Goal: Information Seeking & Learning: Understand process/instructions

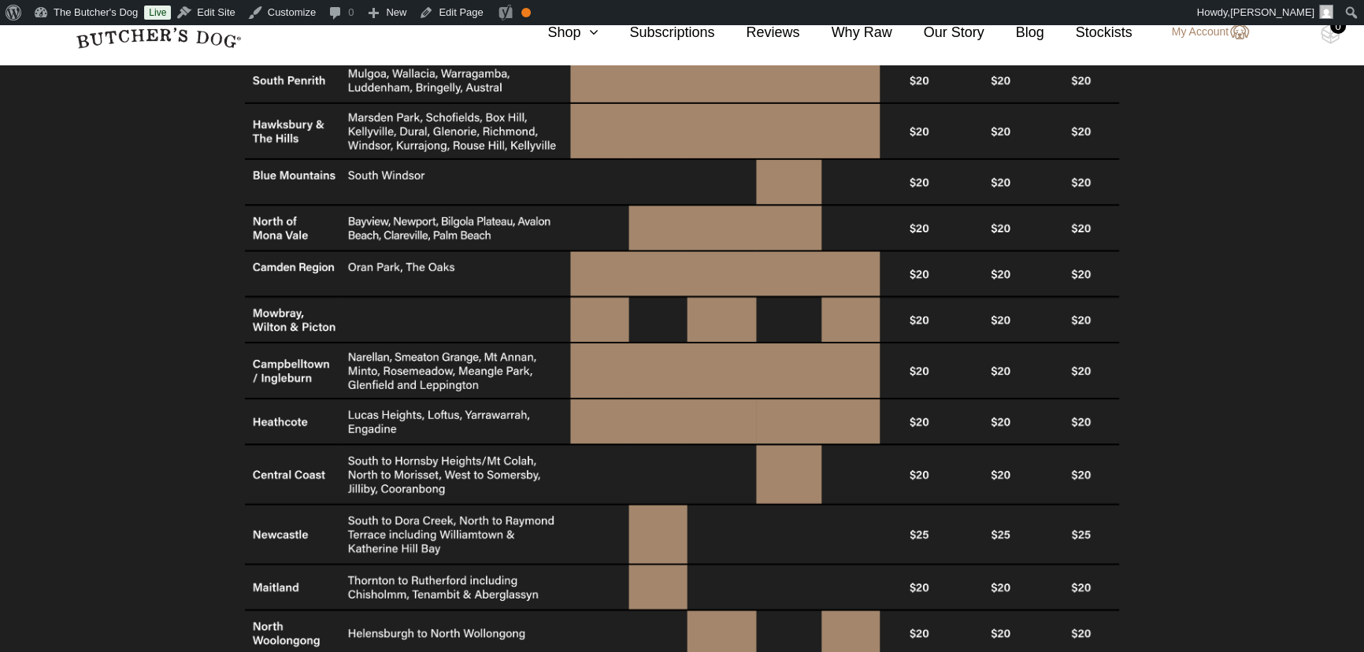
scroll to position [1073, 0]
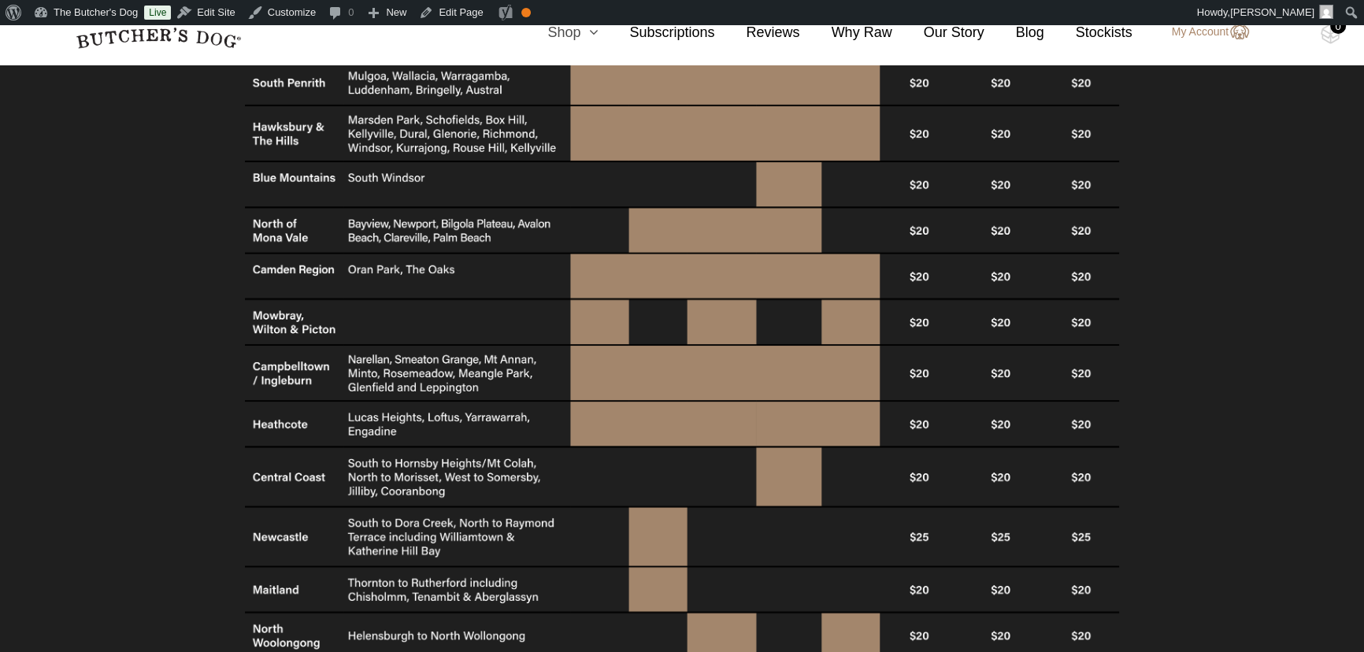
click at [588, 28] on link "Shop" at bounding box center [557, 32] width 82 height 21
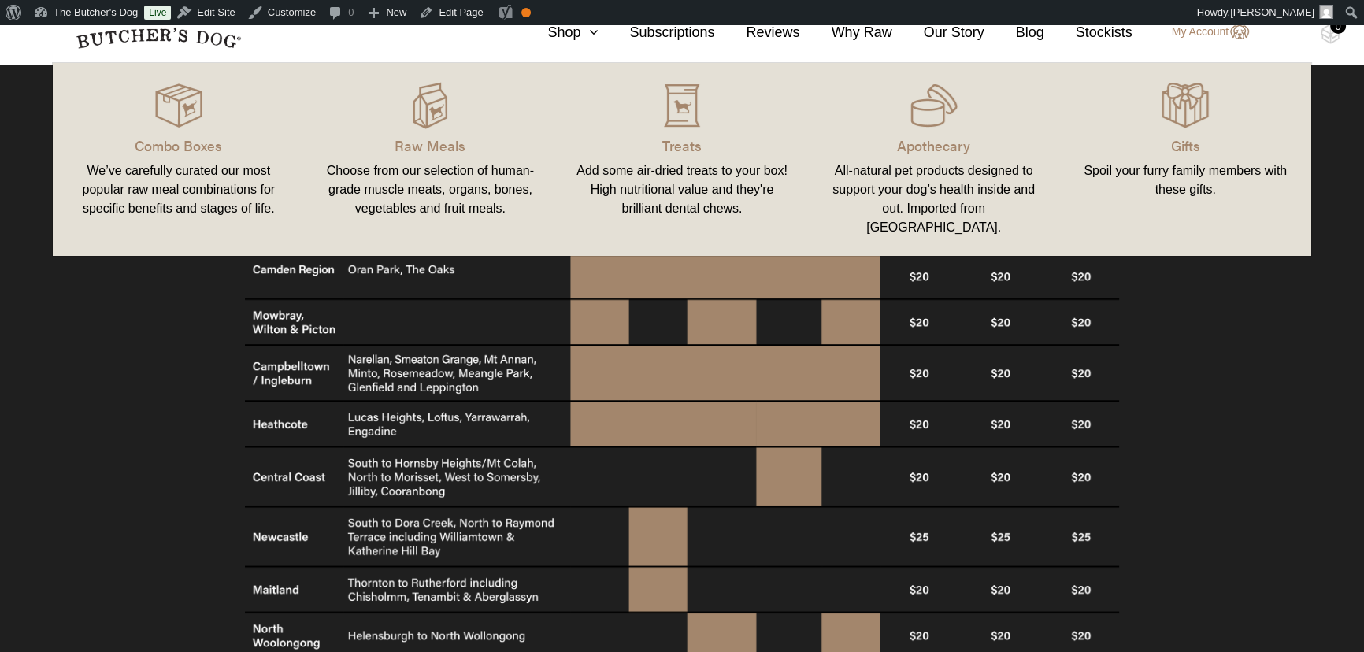
click at [940, 172] on div "All-natural pet products designed to support your dog’s health inside and out. …" at bounding box center [934, 199] width 214 height 76
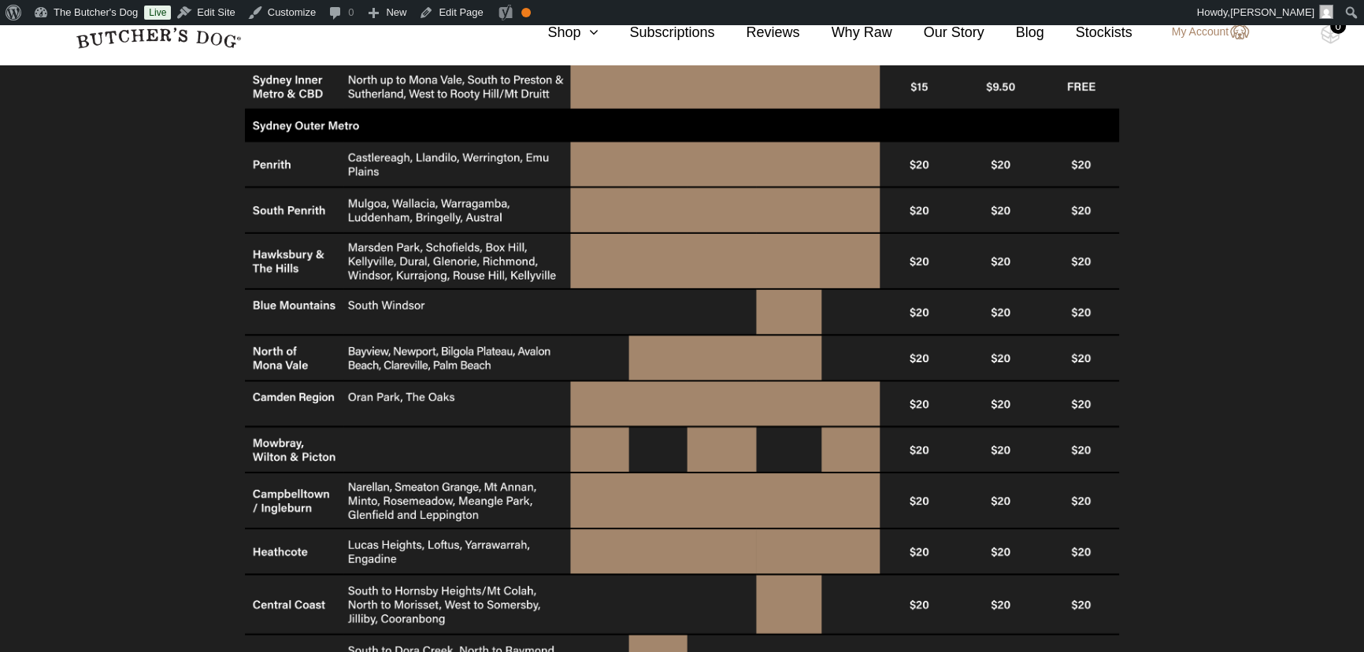
scroll to position [716, 0]
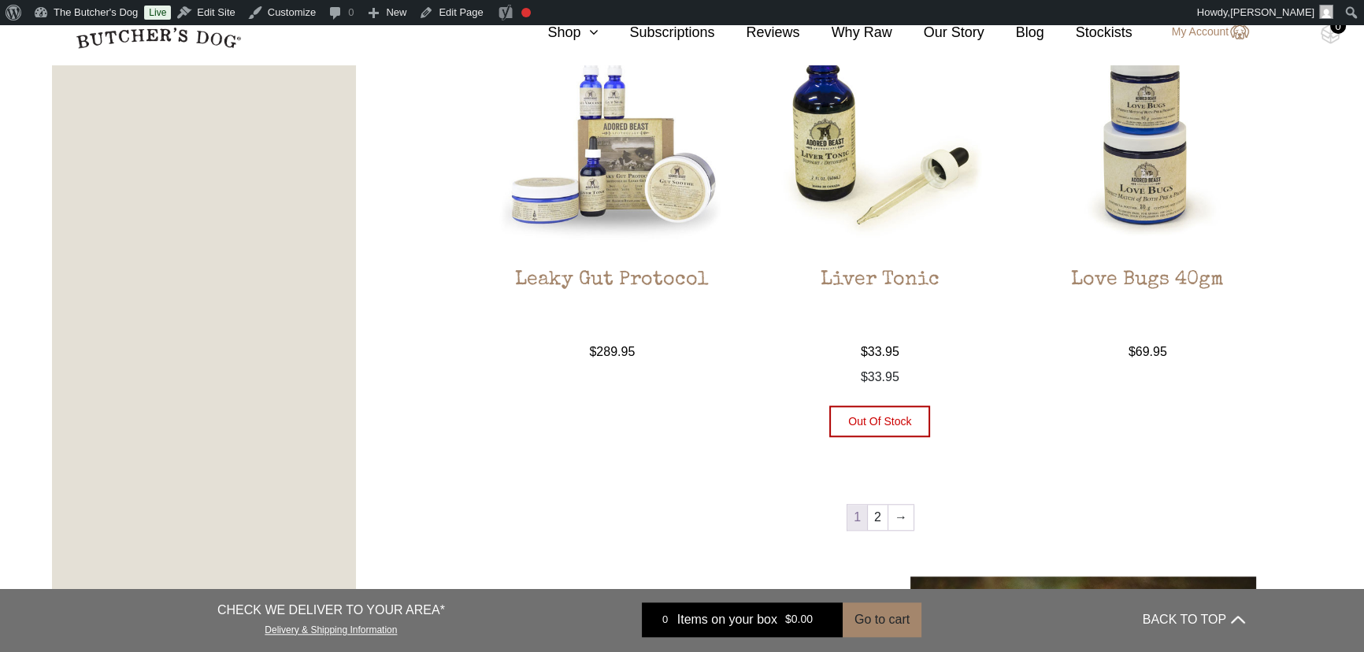
scroll to position [1861, 0]
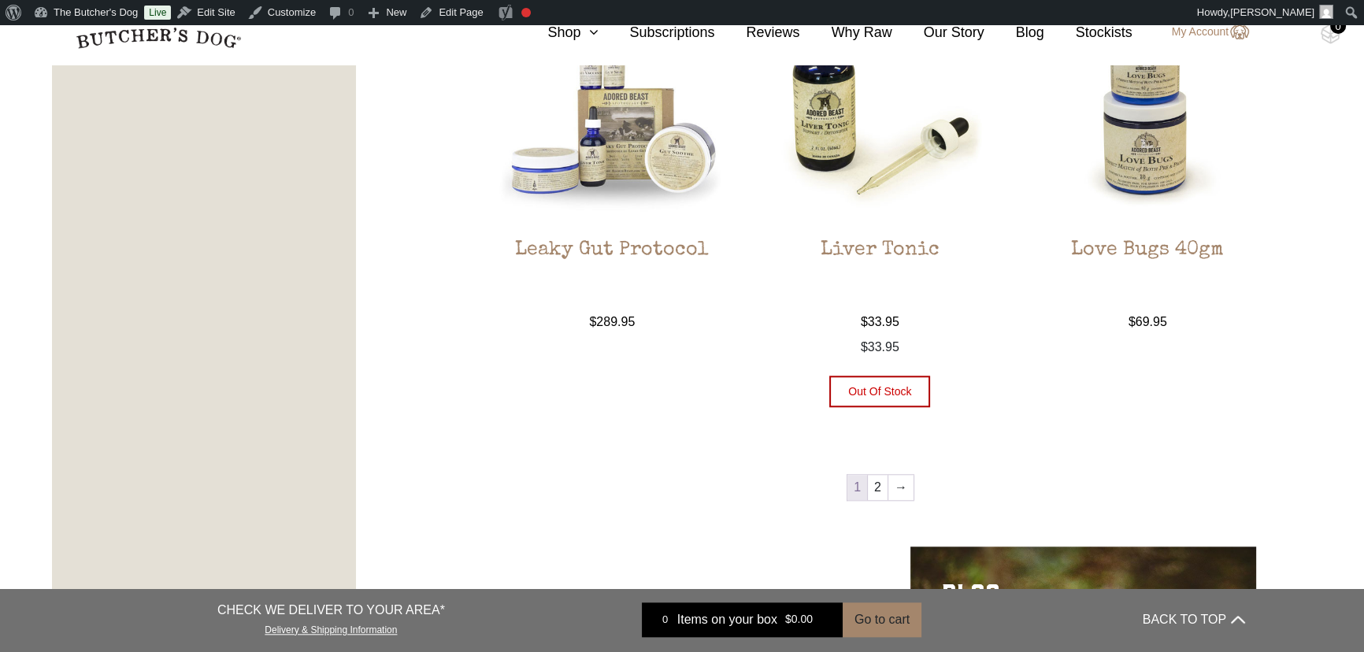
click at [869, 159] on img at bounding box center [880, 106] width 239 height 239
click at [888, 228] on link "Liver Tonic $ 33.95 — available on subscription" at bounding box center [880, 159] width 239 height 344
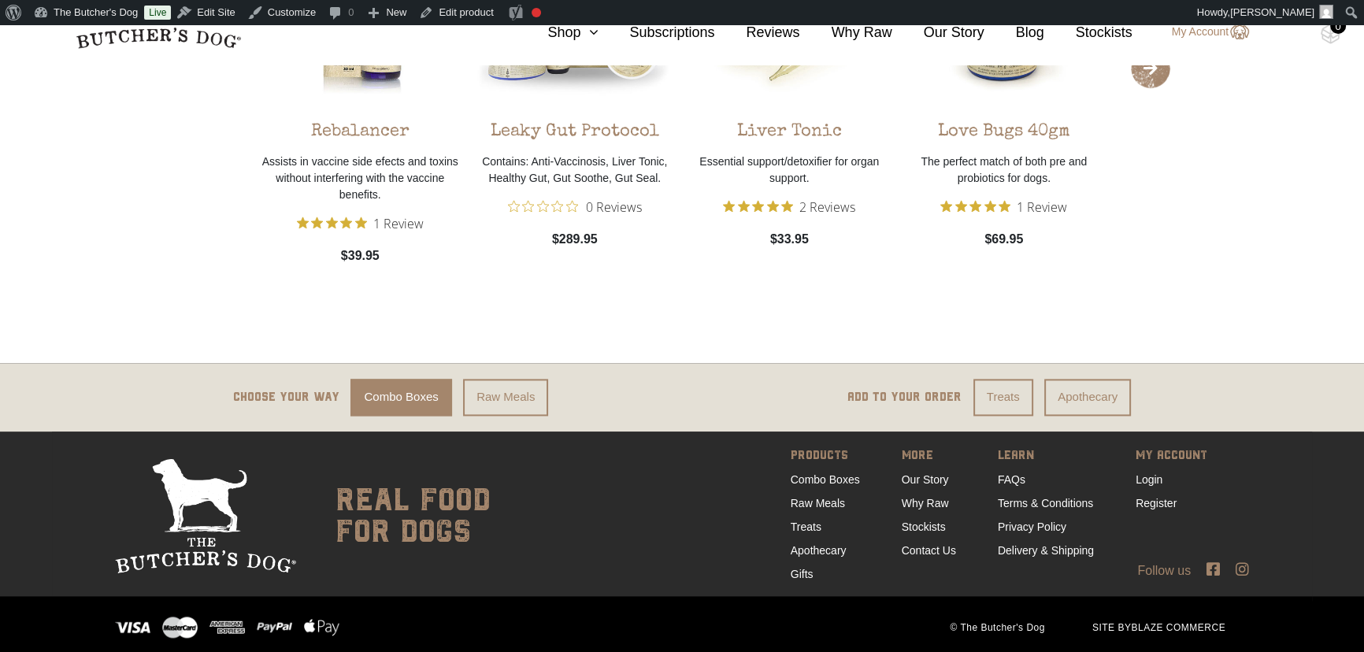
scroll to position [2662, 0]
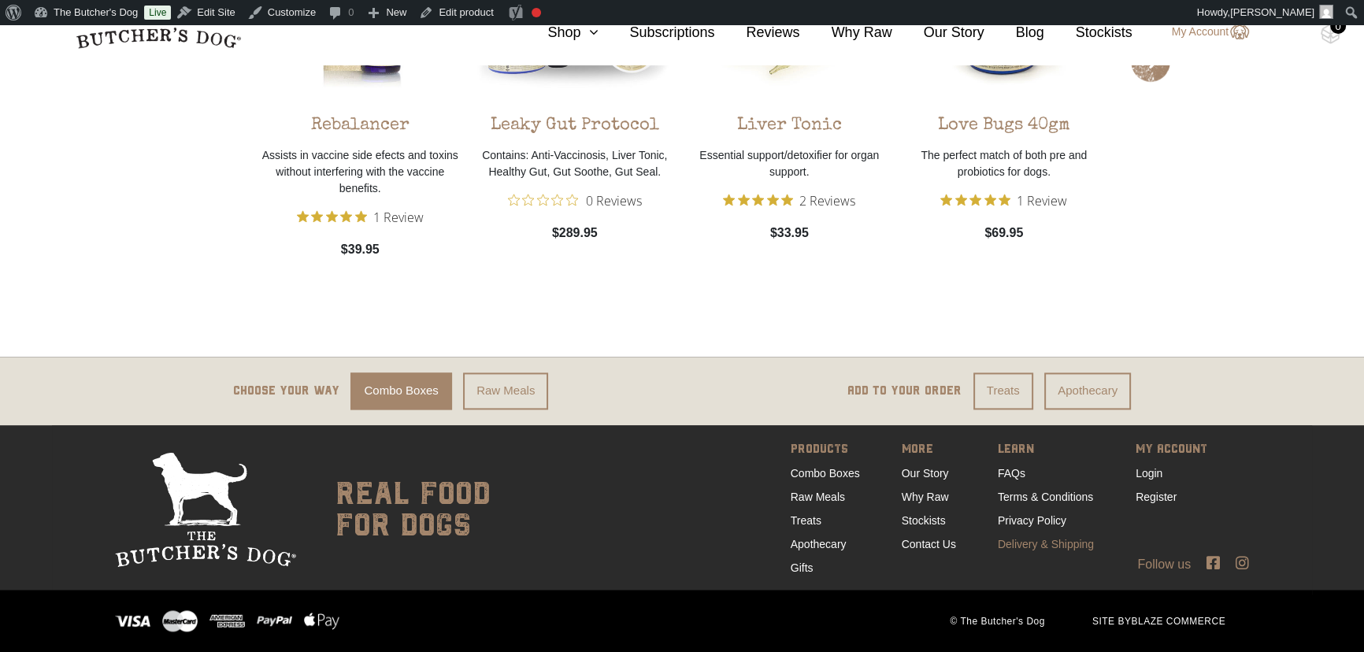
click at [1034, 539] on link "Delivery & Shipping" at bounding box center [1046, 544] width 96 height 13
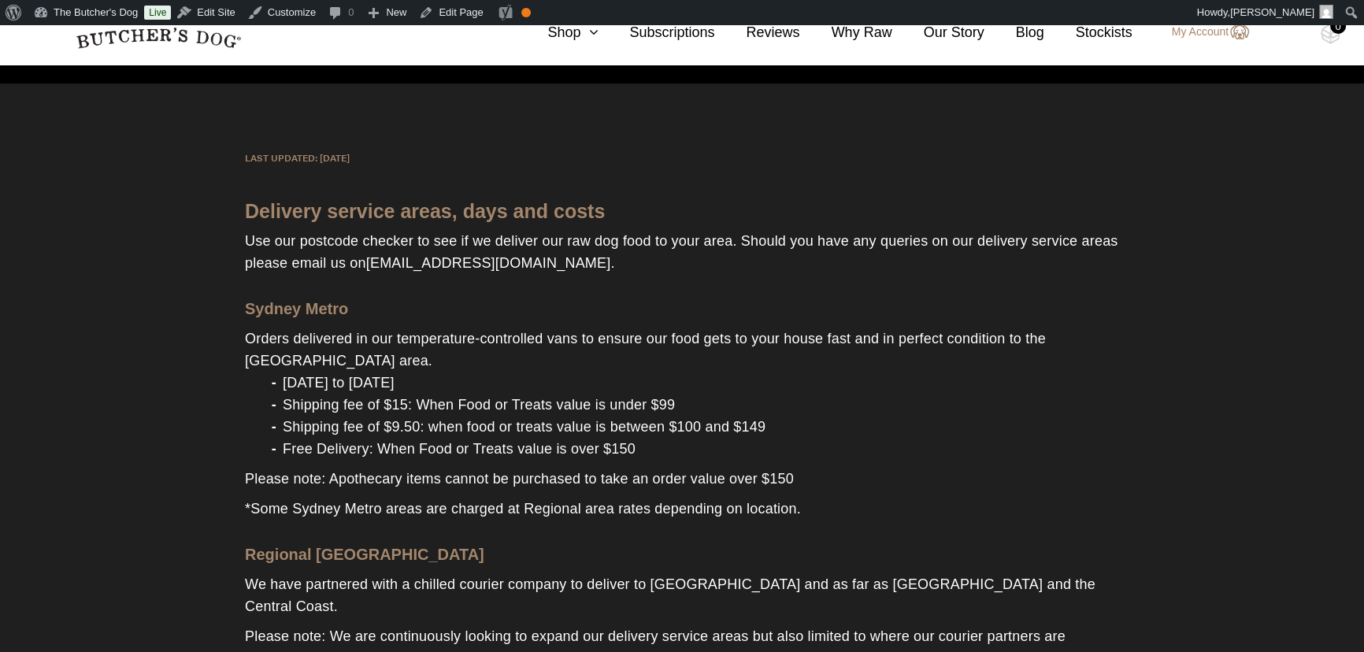
scroll to position [183, 0]
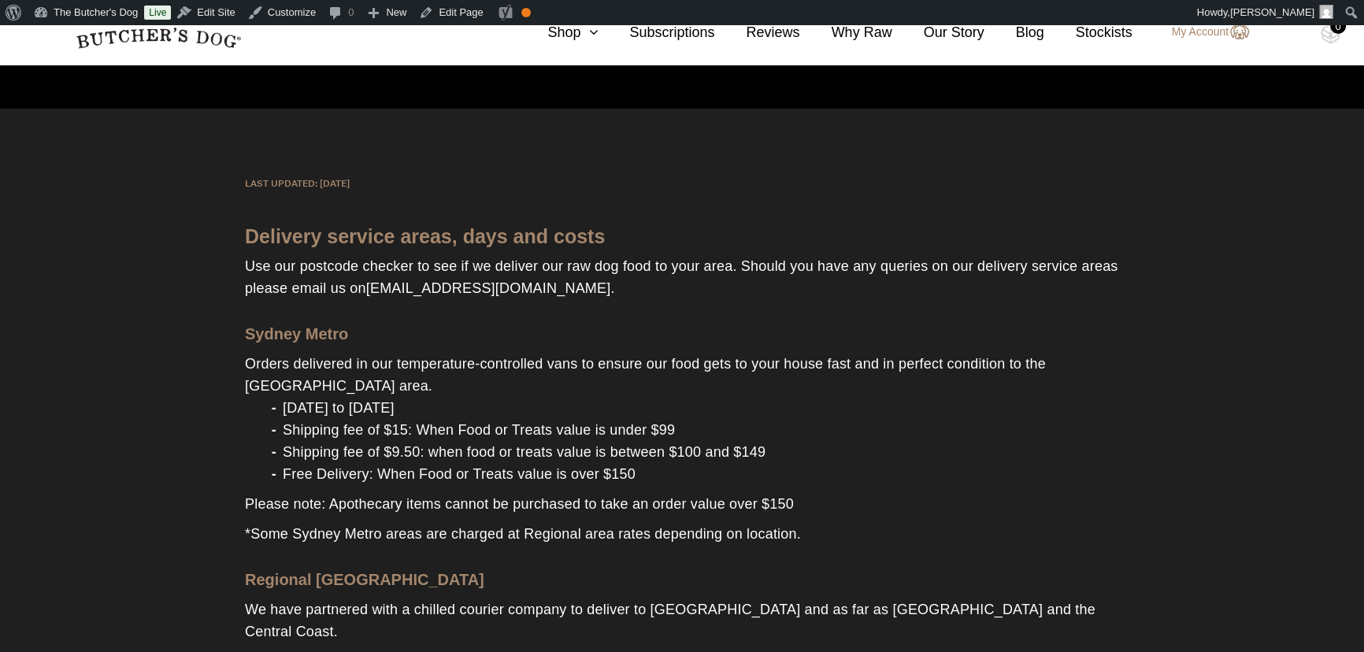
click at [71, 38] on link "Dashboard" at bounding box center [91, 40] width 126 height 20
